Goal: Find specific page/section: Find specific page/section

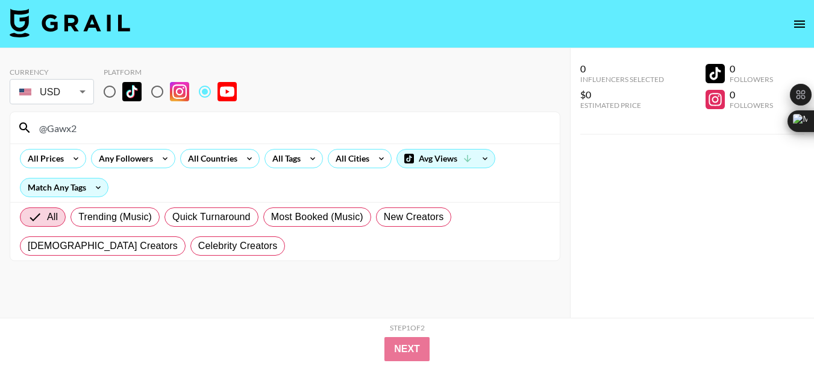
click at [79, 132] on input "@Gawx2" at bounding box center [292, 127] width 520 height 19
type input "@GavinHerman"
click at [66, 139] on div "@GavinHerman" at bounding box center [284, 127] width 549 height 31
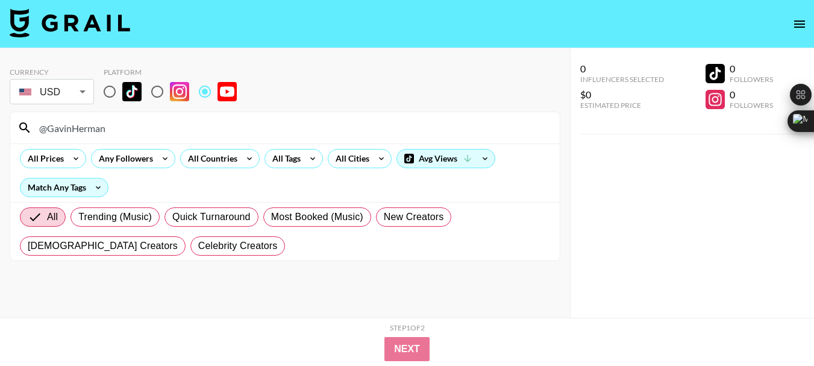
click at [66, 138] on div "@GavinHerman" at bounding box center [284, 127] width 549 height 31
click at [67, 133] on input "@GavinHerman" at bounding box center [292, 127] width 520 height 19
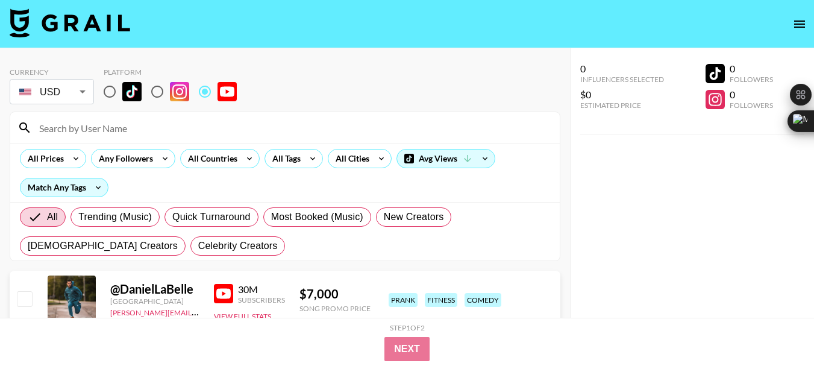
paste input "@emiliopiano.official"
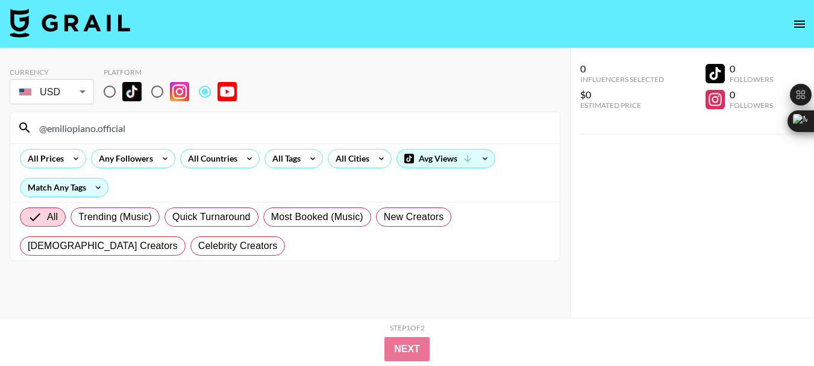
type input "@emiliopiano.official"
